Goal: Task Accomplishment & Management: Complete application form

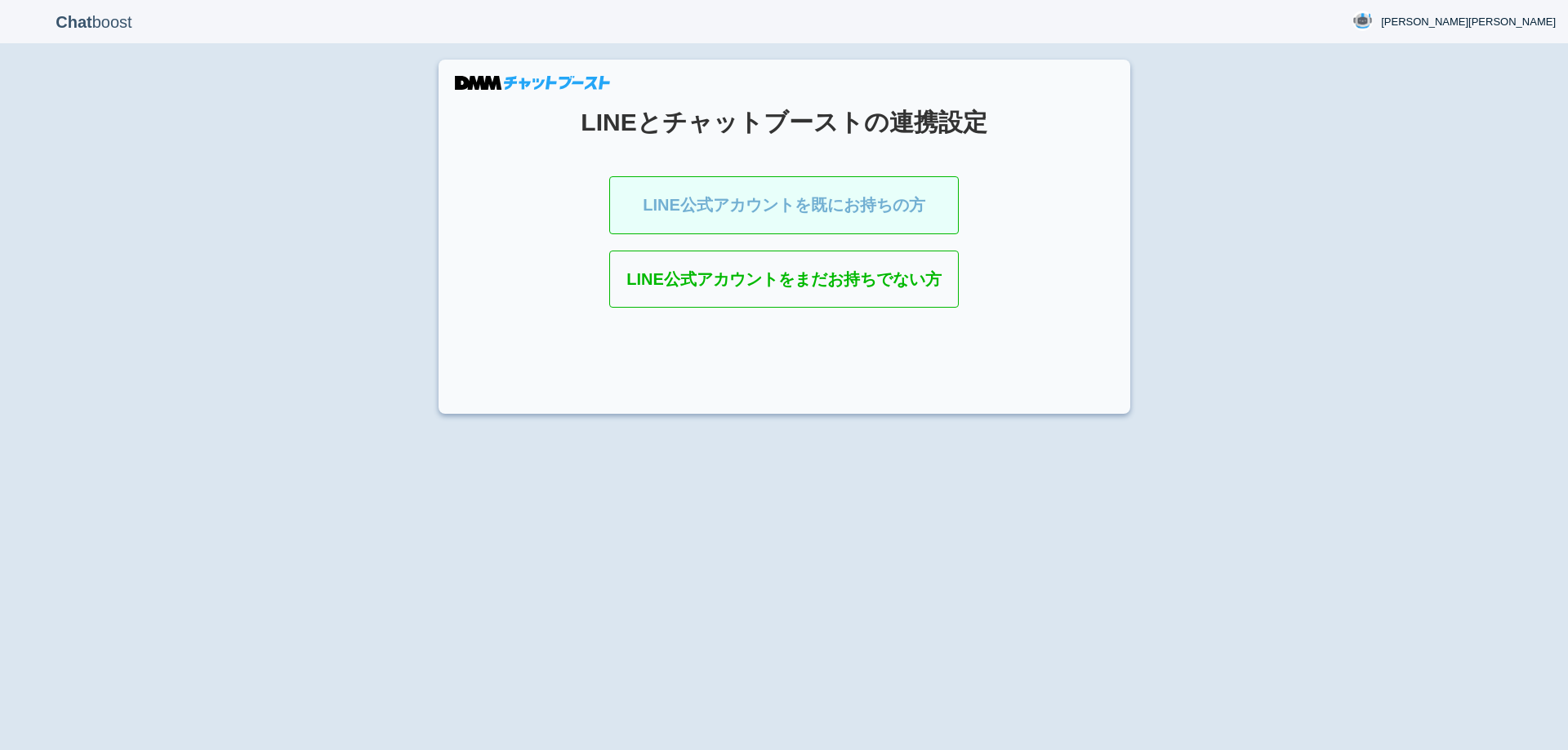
click at [826, 195] on link "LINE公式アカウントを既にお持ちの方" at bounding box center [784, 205] width 349 height 58
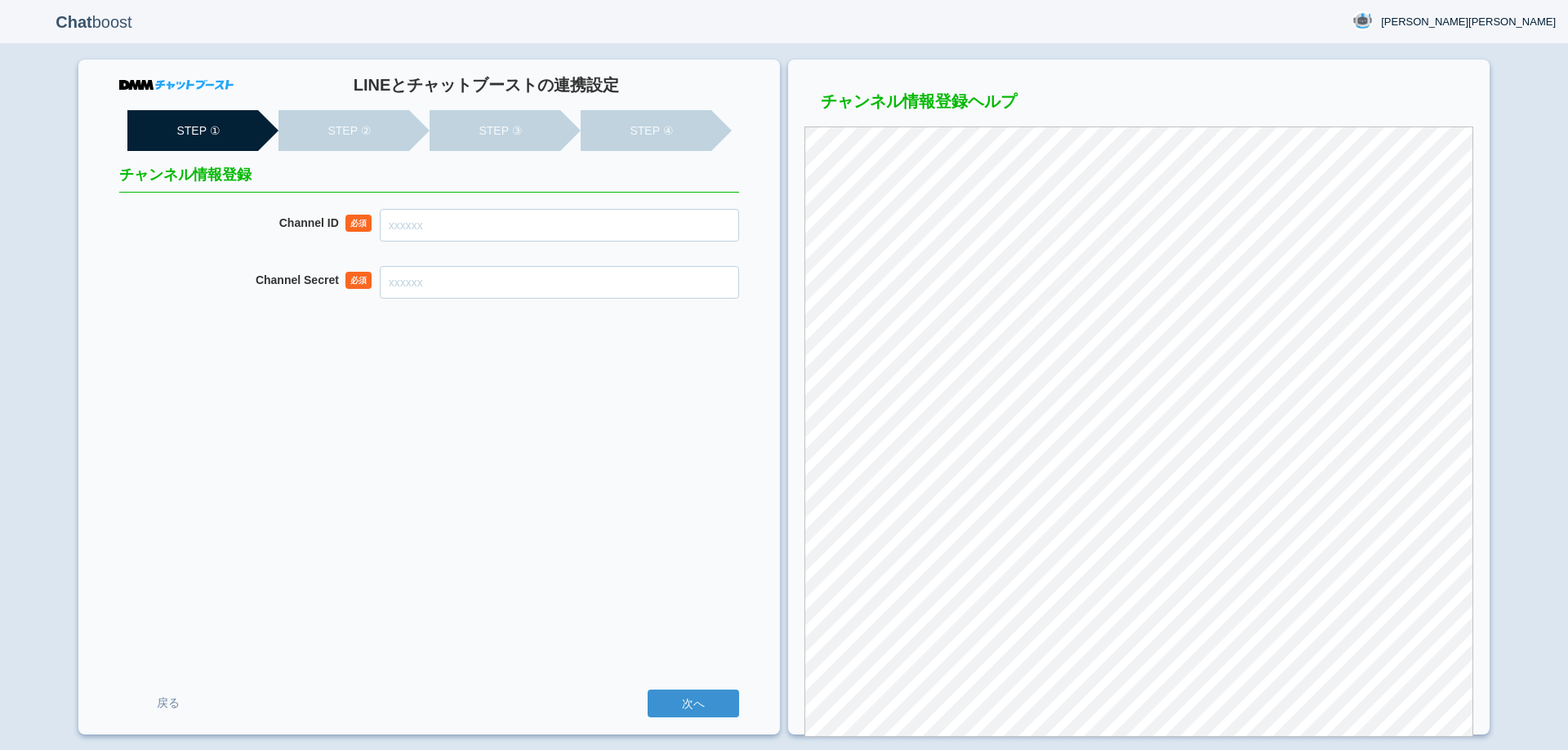
click at [571, 242] on form "Channel ID 必須 Channel Secret 必須 戻る 次へ" at bounding box center [429, 254] width 620 height 90
click at [578, 230] on input "Channel ID" at bounding box center [559, 225] width 359 height 33
click at [592, 228] on input "Channel ID" at bounding box center [559, 225] width 359 height 33
click at [617, 221] on input "Channel ID" at bounding box center [559, 225] width 359 height 33
paste input "2007916428"
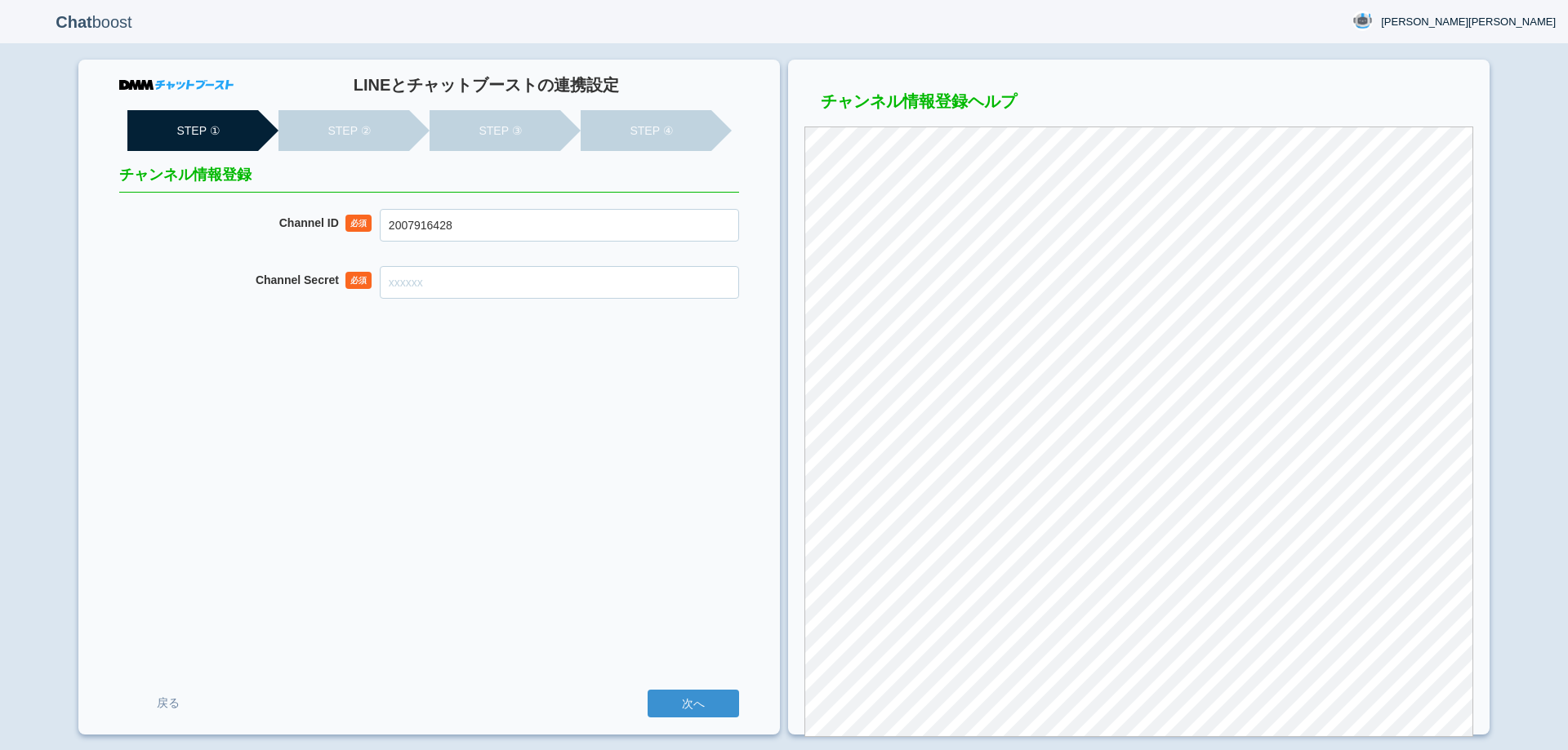
type input "2007916428"
click at [557, 284] on input "Channel Secret" at bounding box center [559, 282] width 359 height 33
paste input "637f79e001a9396bf2ac9e8aaece98df"
type input "637f79e001a9396bf2ac9e8aaece98df"
click at [504, 513] on div "LINEとチャットブーストの連携設定 STEP ① STEP ② STEP ③ STEP ④ チャンネル情報登録 Channel ID 必須 20079164…" at bounding box center [429, 397] width 701 height 675
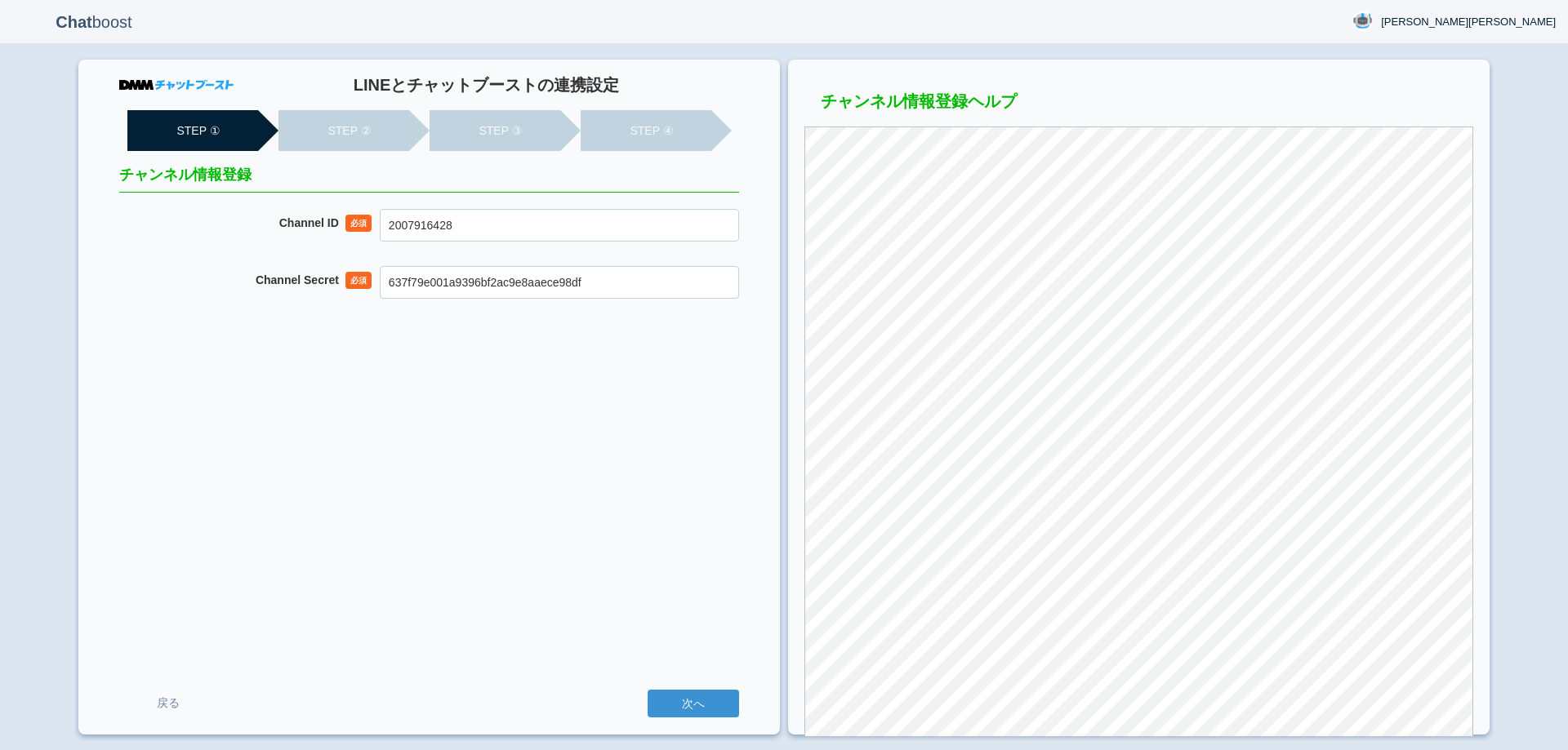
click at [425, 506] on div "LINEとチャットブーストの連携設定 STEP ① STEP ② STEP ③ STEP ④ チャンネル情報登録 Channel ID 必須 20079164…" at bounding box center [429, 397] width 701 height 675
click at [716, 700] on input "次へ" at bounding box center [693, 703] width 91 height 28
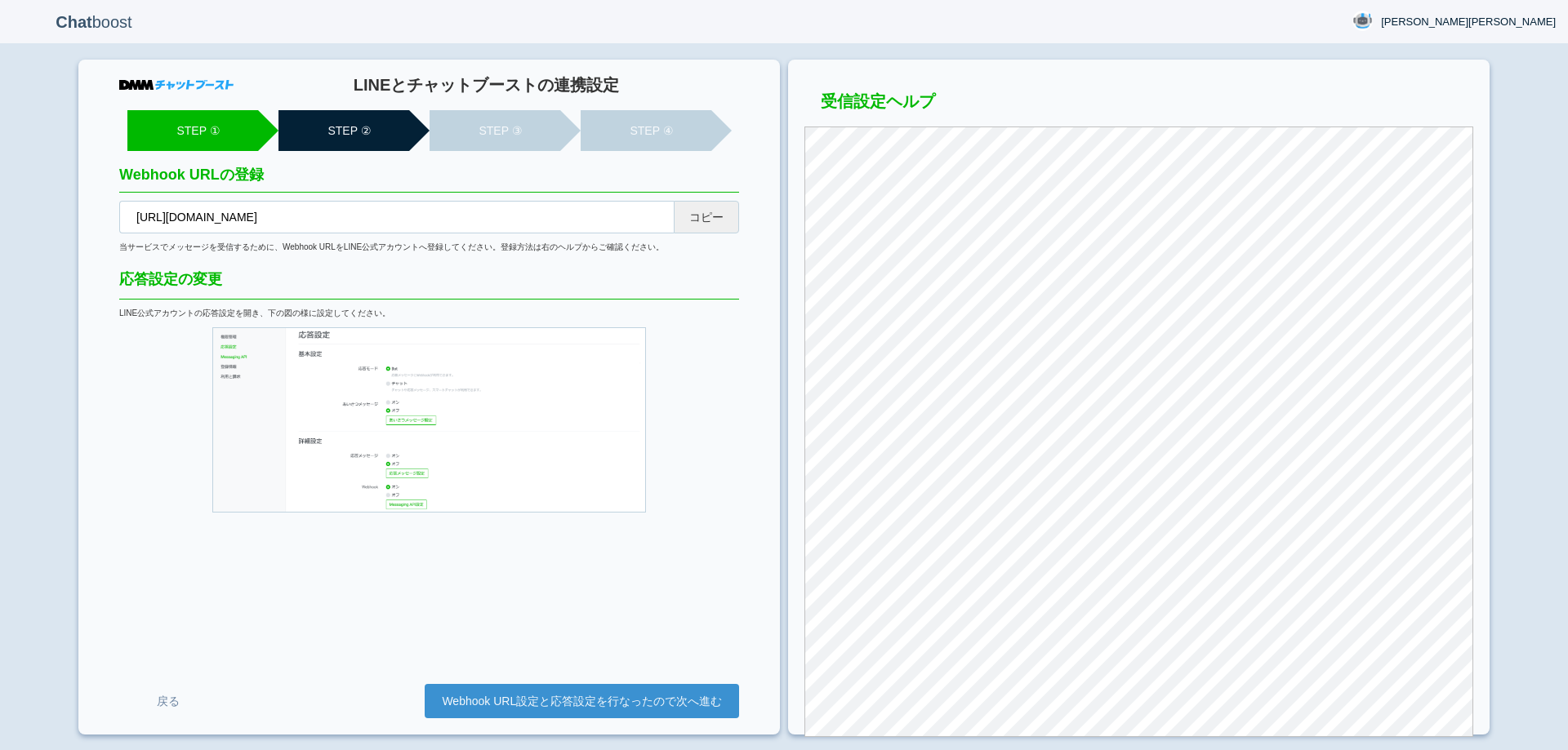
click at [716, 204] on button "コピー" at bounding box center [706, 217] width 65 height 33
click at [725, 699] on link "Webhook URL設定と応答設定を行なったので次へ進む" at bounding box center [582, 701] width 315 height 35
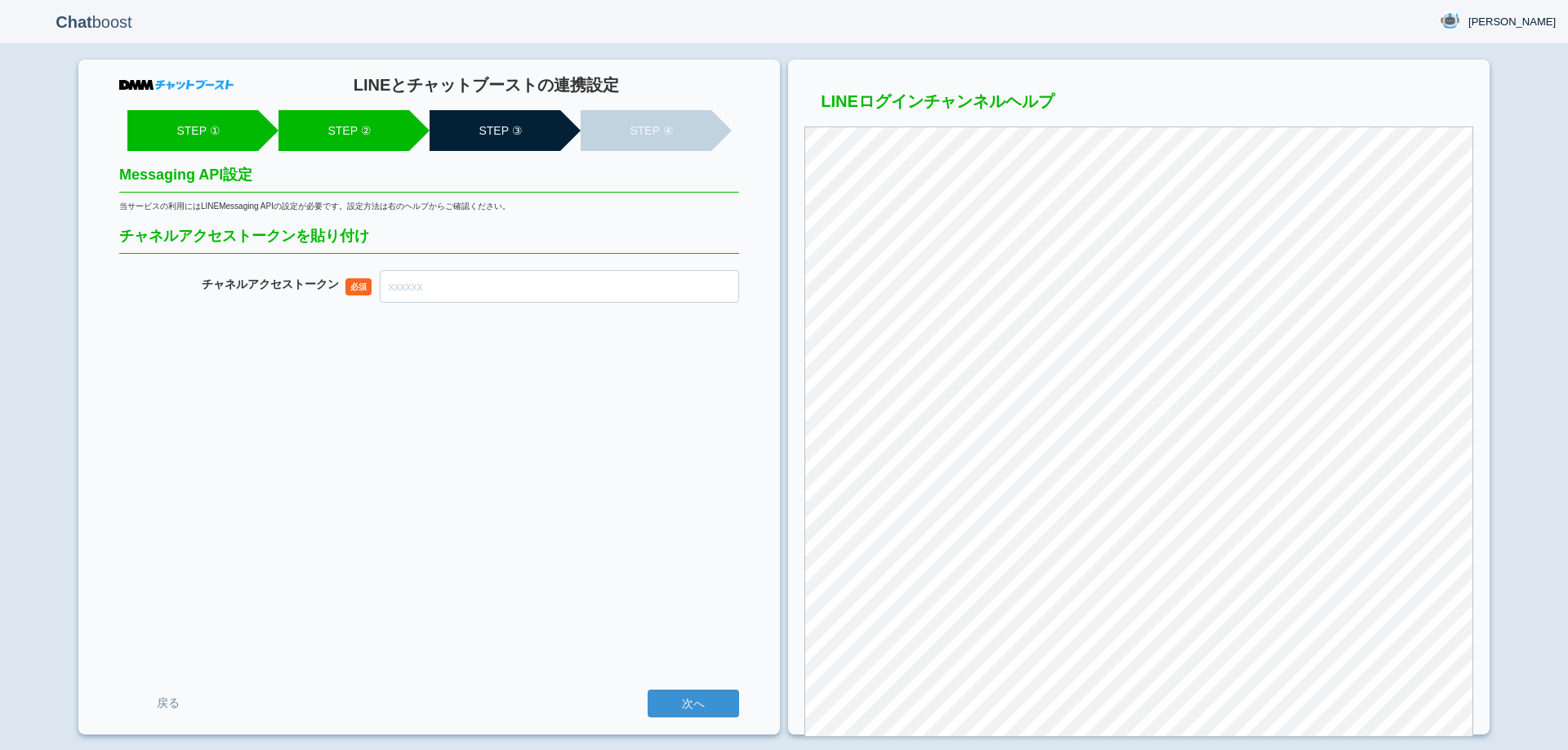
drag, startPoint x: 557, startPoint y: 287, endPoint x: 573, endPoint y: 274, distance: 20.6
click at [557, 287] on input "チャネル アクセストークン" at bounding box center [559, 287] width 359 height 33
paste input "OjuT02PiW8tKlNFuraVrAiAdPUxv/YOhfOAeBkJchaLV36lz4yYrfXy+HjQhAmaKoVI2QtmI5ze8fxp…"
type input "OjuT02PiW8tKlNFuraVrAiAdPUxv/YOhfOAeBkJchaLV36lz4yYrfXy+HjQhAmaKoVI2QtmI5ze8fxp…"
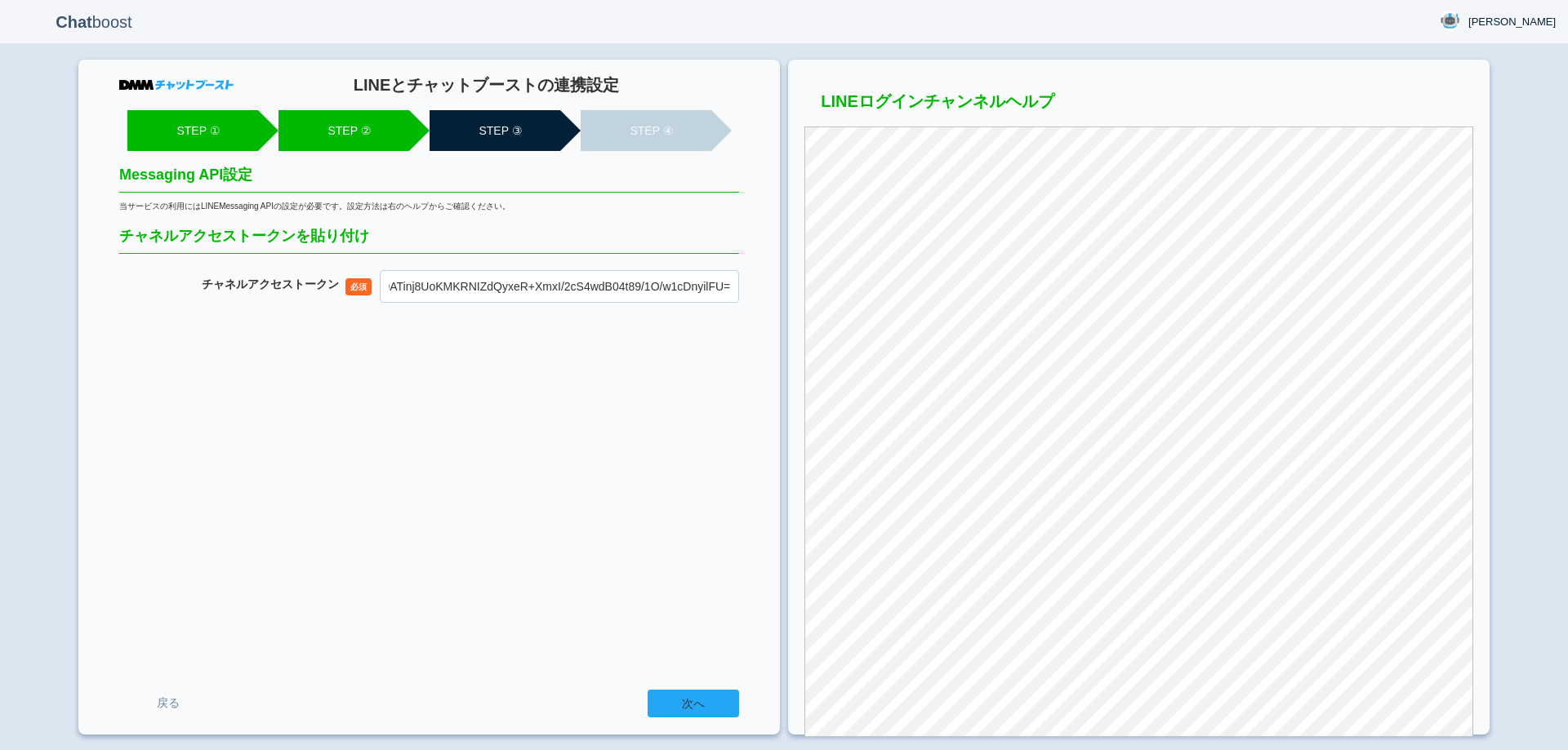
scroll to position [0, 0]
click at [701, 692] on input "次へ" at bounding box center [693, 703] width 91 height 28
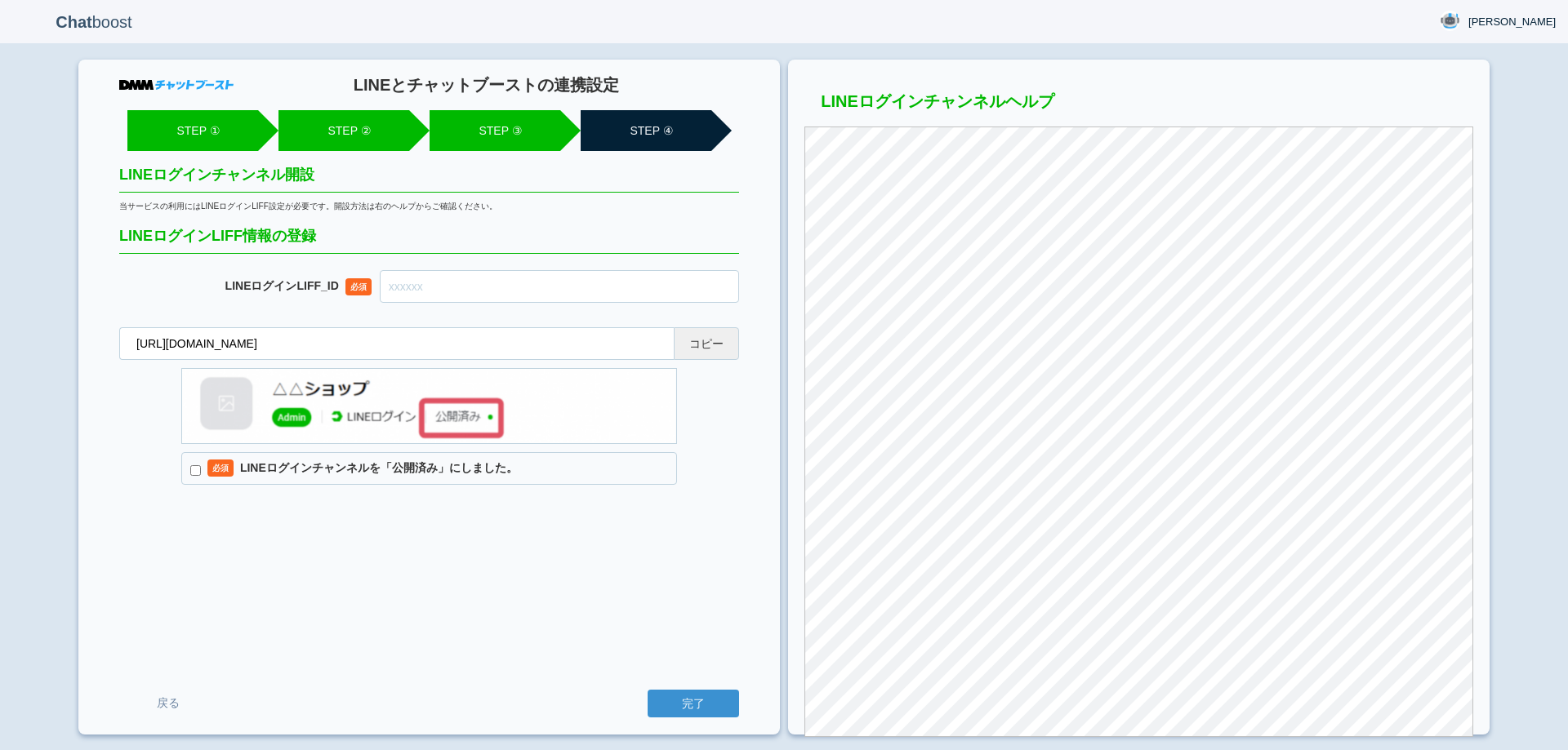
click at [708, 344] on button "コピー" at bounding box center [706, 343] width 65 height 33
click at [499, 282] on input "text" at bounding box center [559, 287] width 359 height 33
paste input "2007916440-qk9Q7nwP"
type input "2007916440-qk9Q7nwP"
click at [200, 473] on input "必須 LINEログインチャンネルを「公開済み」にしました。" at bounding box center [195, 470] width 11 height 11
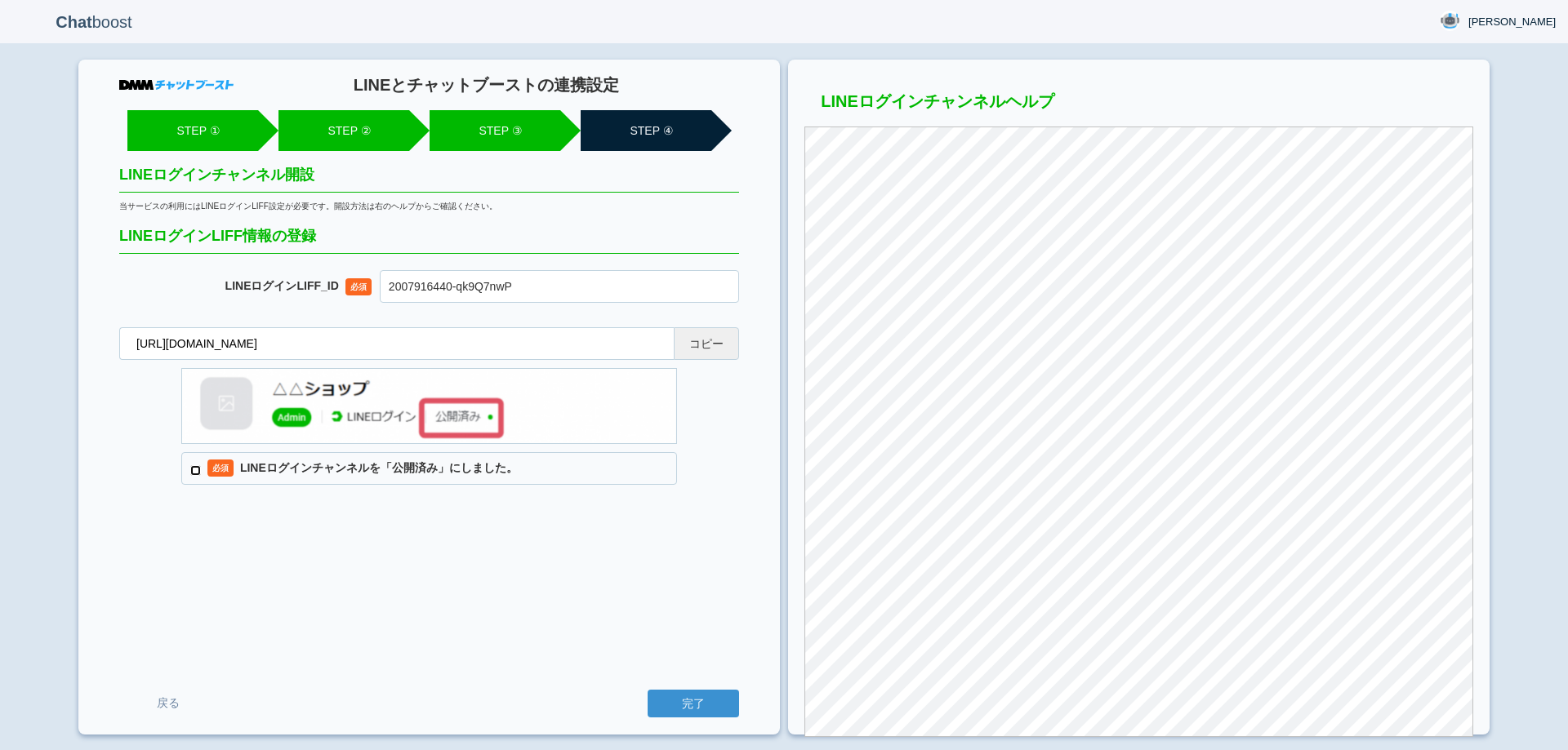
checkbox input "true"
click at [691, 707] on input "完了" at bounding box center [693, 703] width 91 height 28
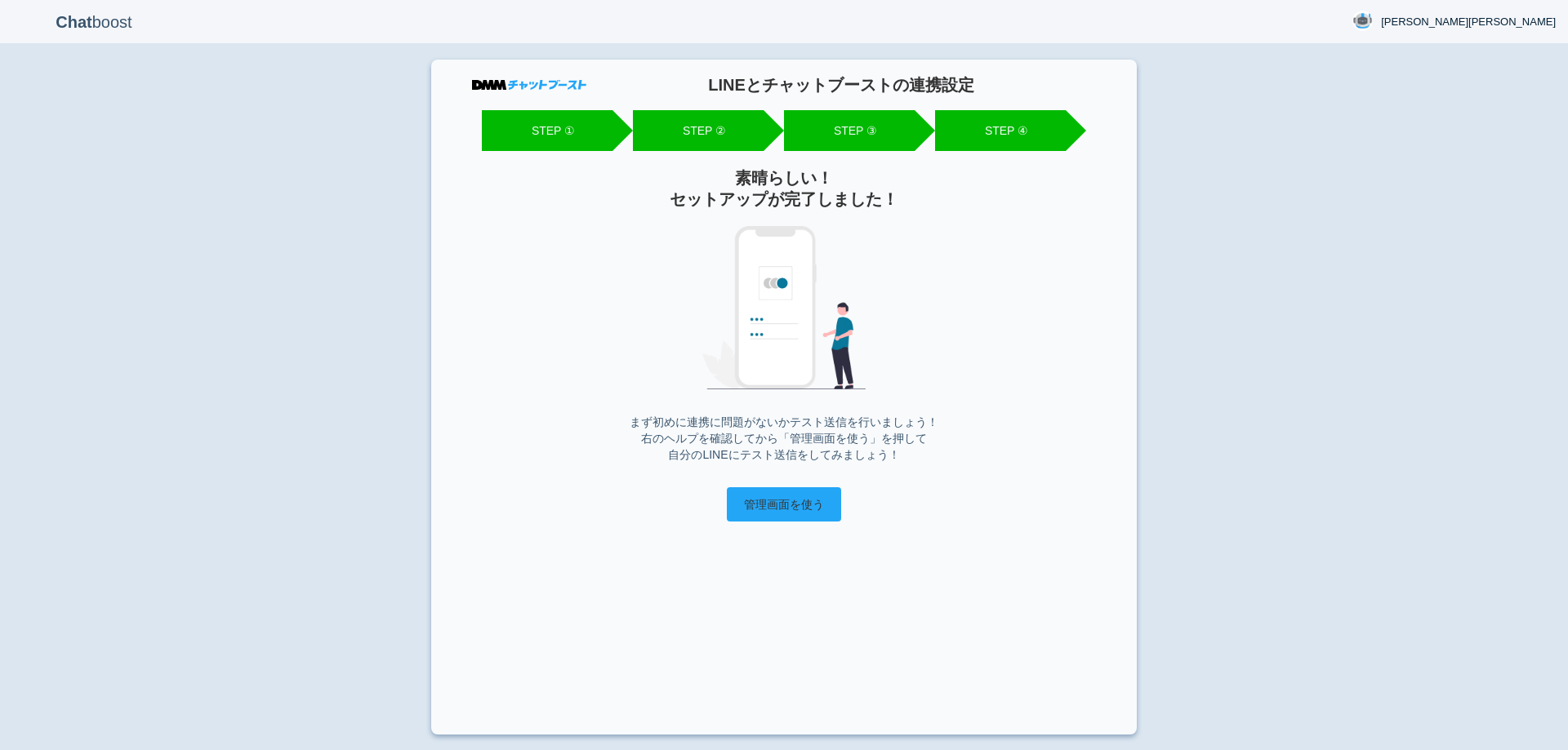
click at [815, 516] on input "管理画面を使う" at bounding box center [784, 504] width 114 height 35
